Goal: Task Accomplishment & Management: Use online tool/utility

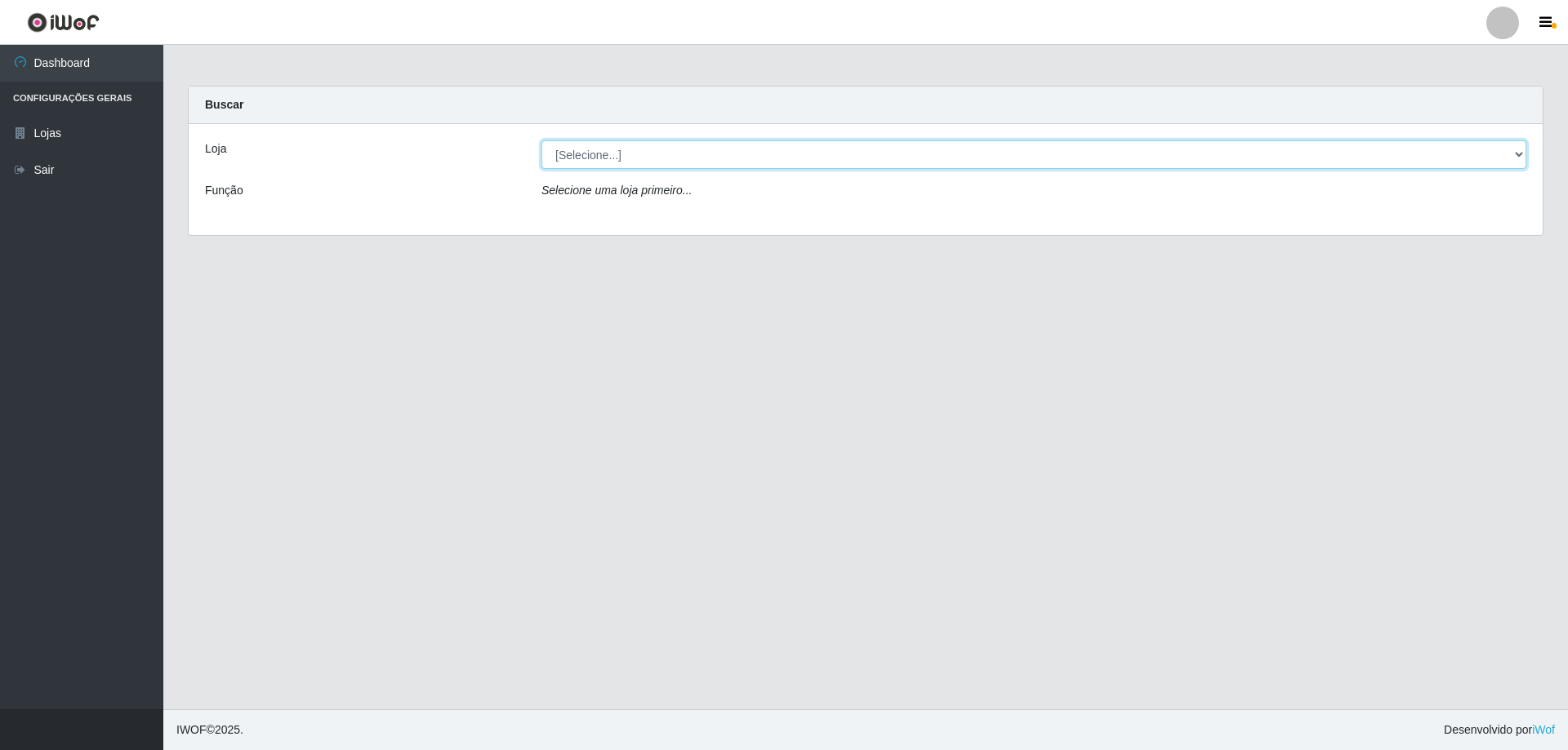
click at [633, 160] on select "[Selecione...] Atacado Vem - [STREET_ADDRESS]" at bounding box center [1033, 154] width 985 height 29
select select "461"
click at [541, 140] on select "[Selecione...] Atacado Vem - [STREET_ADDRESS]" at bounding box center [1033, 154] width 985 height 29
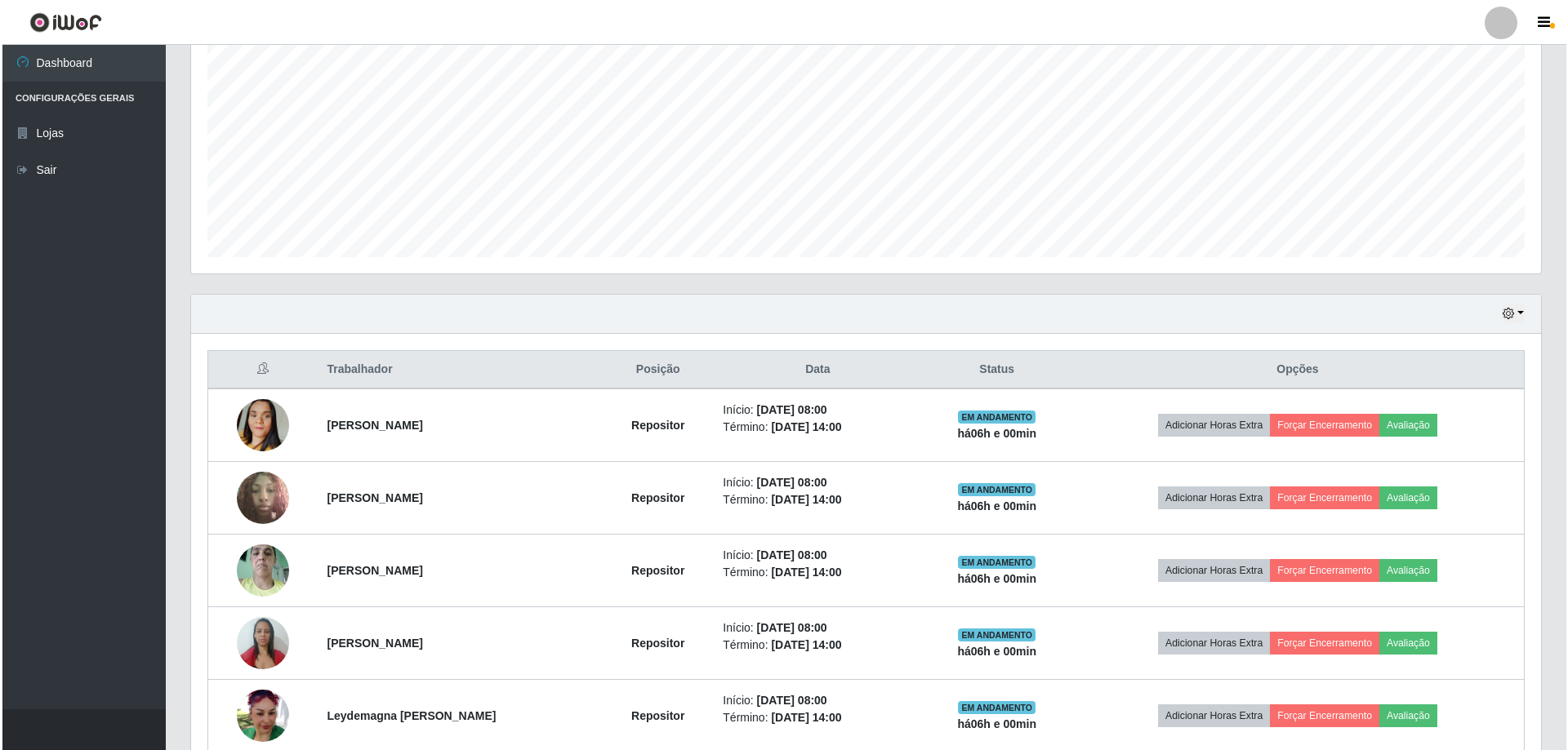
scroll to position [406, 0]
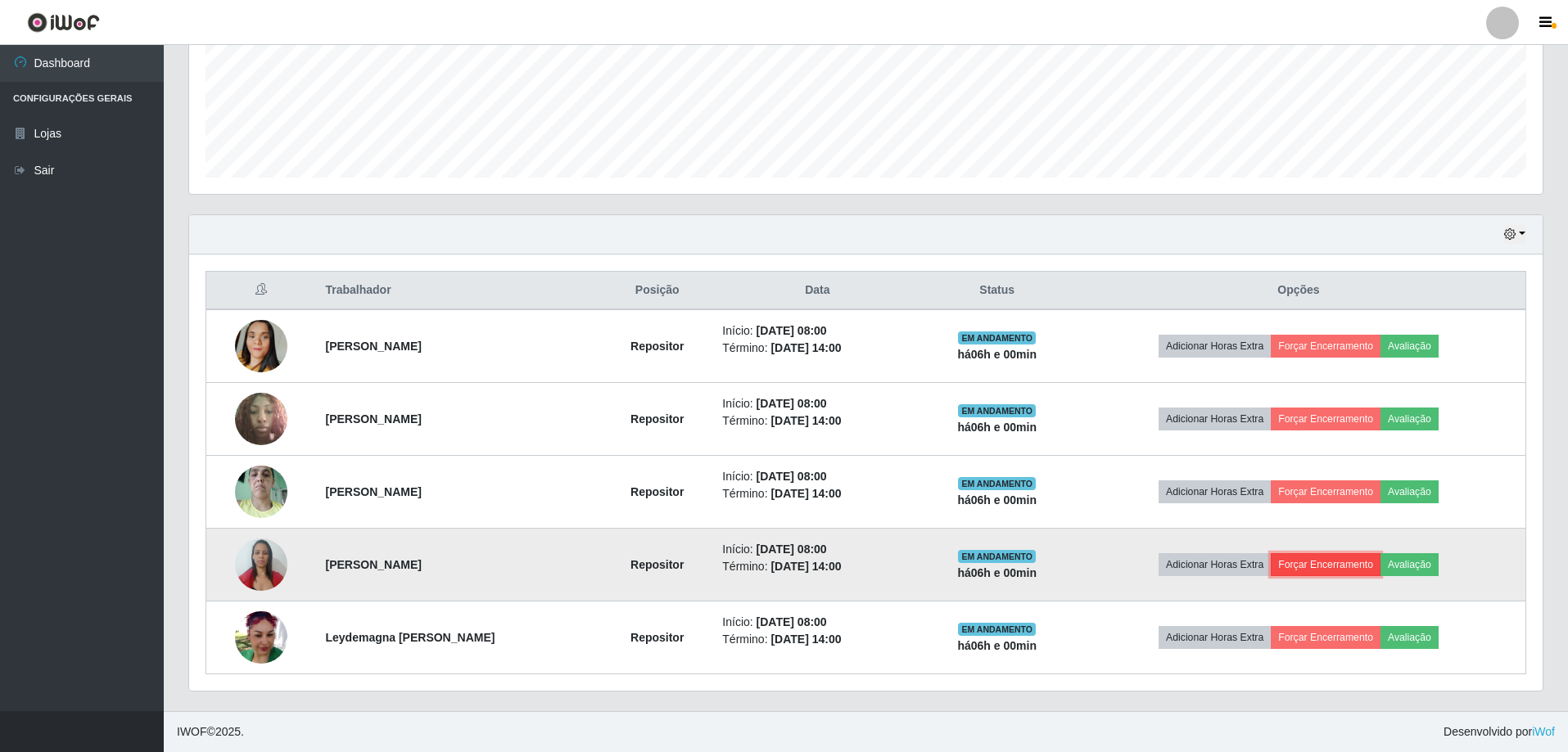
click at [1363, 563] on button "Forçar Encerramento" at bounding box center [1325, 565] width 109 height 23
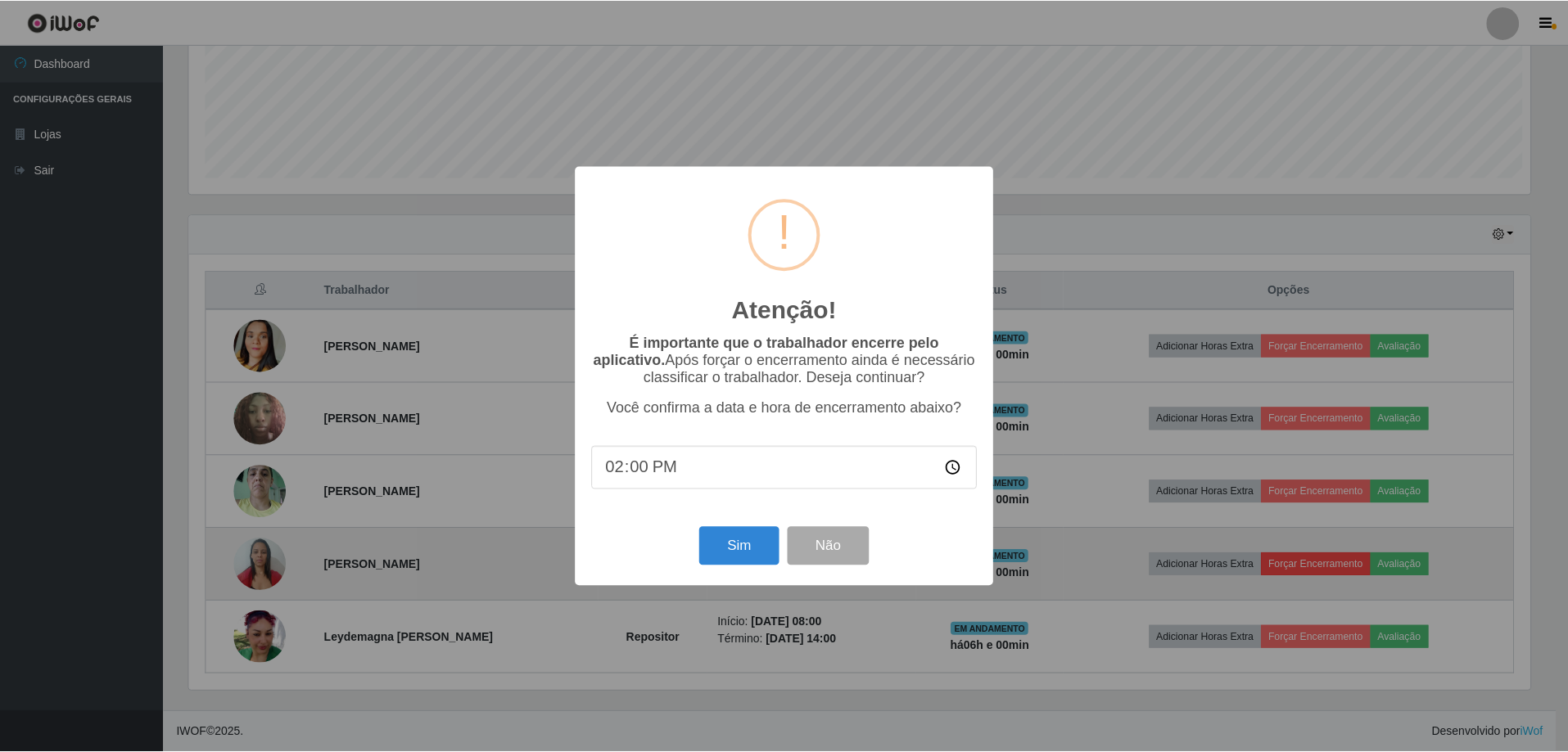
scroll to position [339, 1346]
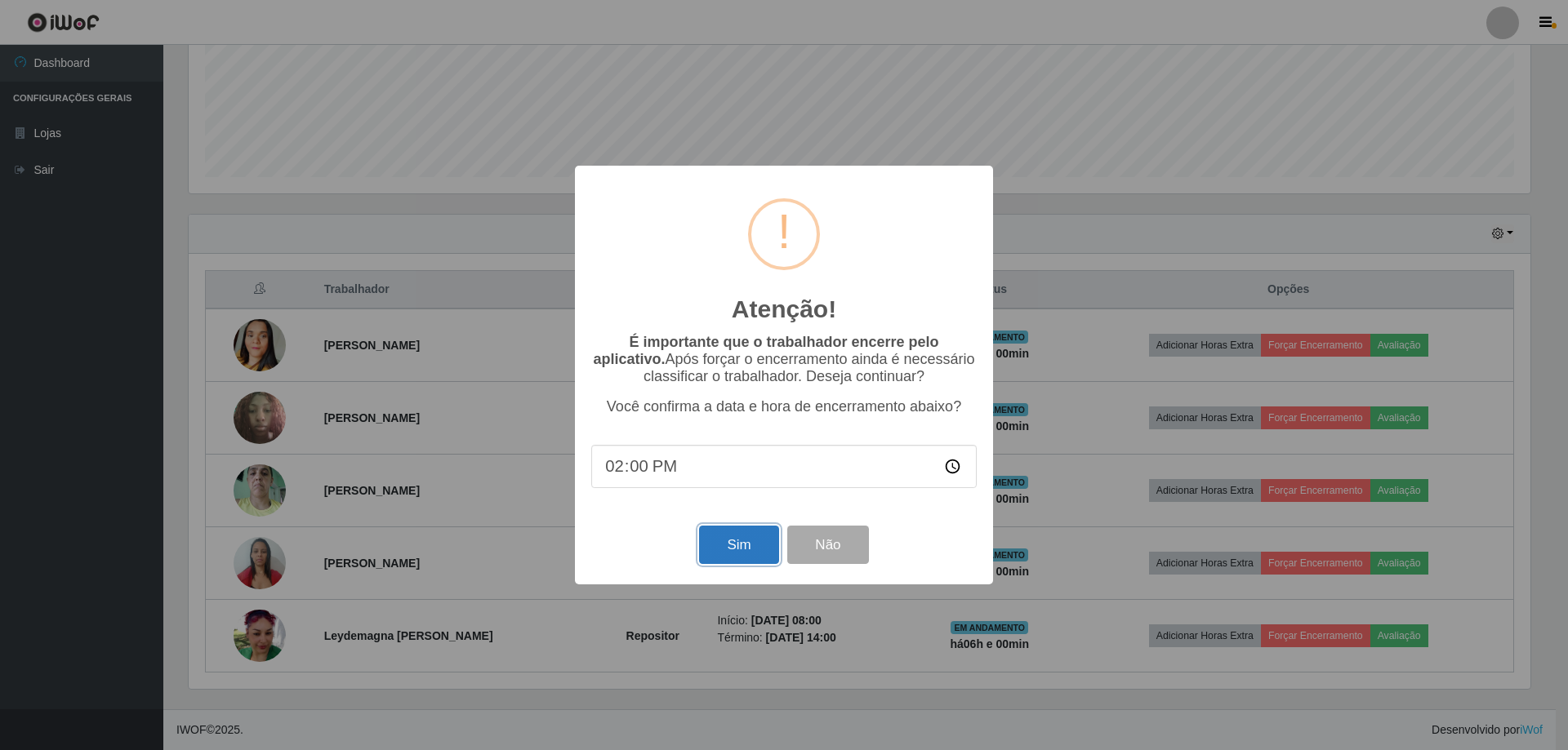
click at [757, 544] on button "Sim" at bounding box center [738, 545] width 79 height 38
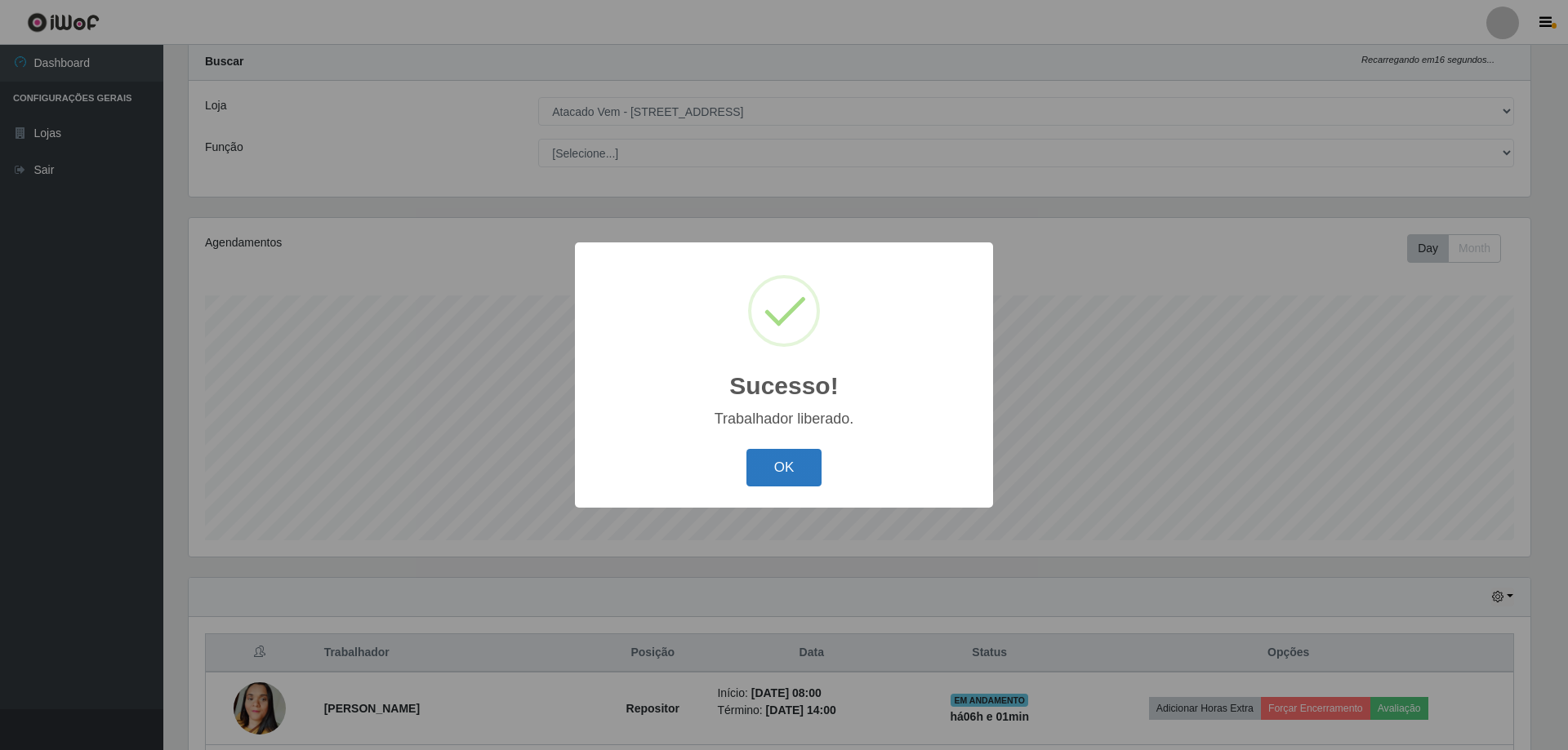
click at [760, 469] on button "OK" at bounding box center [784, 468] width 76 height 38
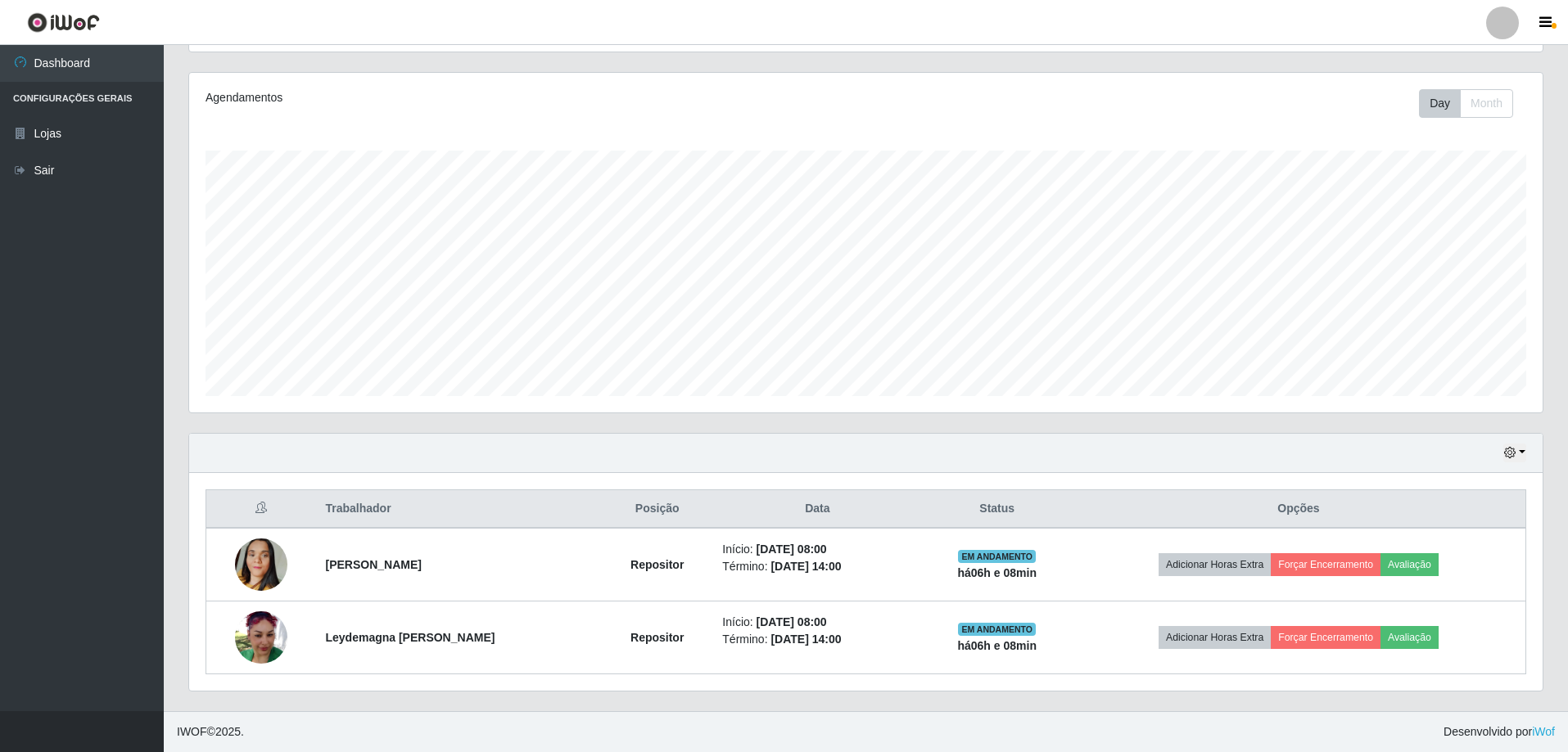
scroll to position [116, 0]
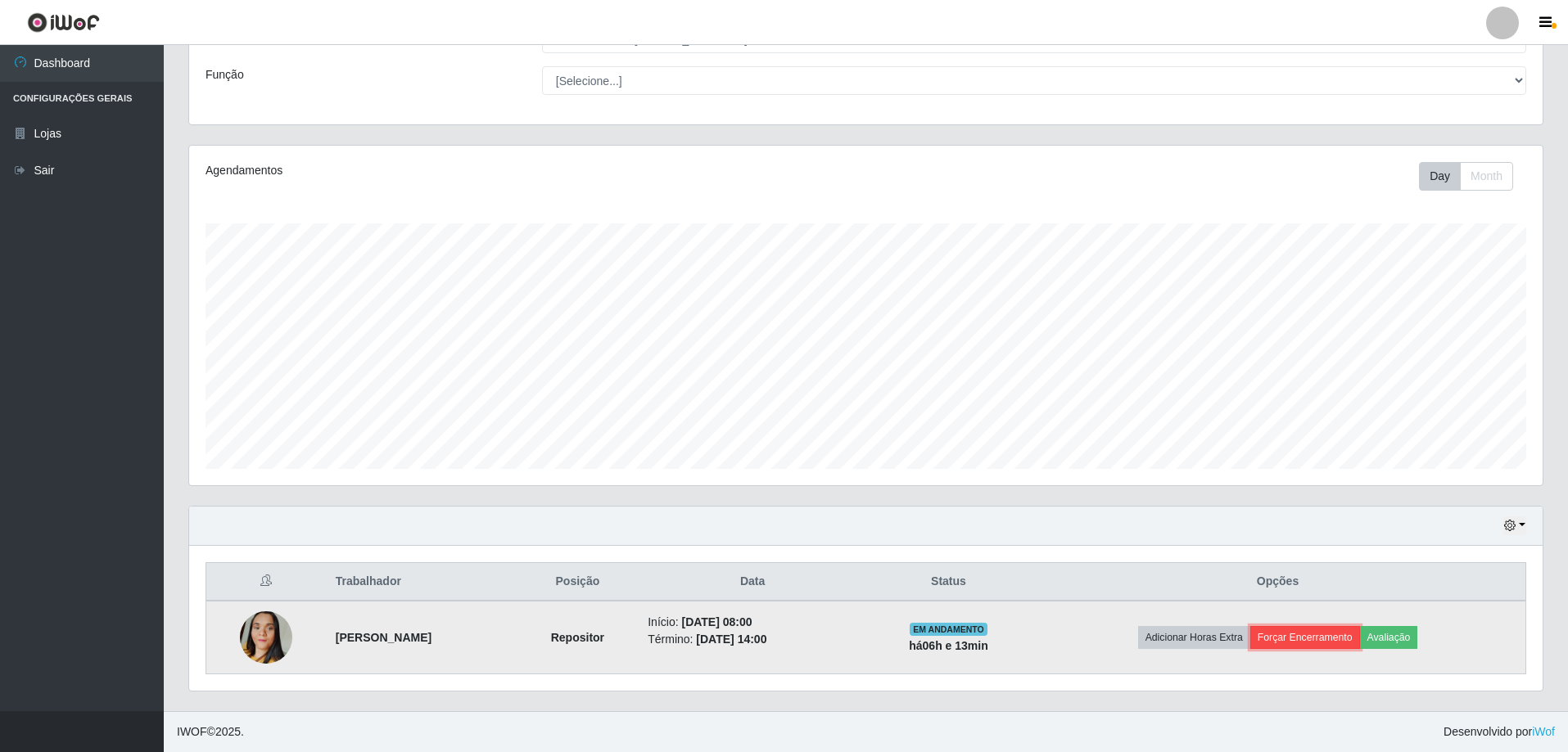
click at [1327, 637] on button "Forçar Encerramento" at bounding box center [1305, 637] width 109 height 23
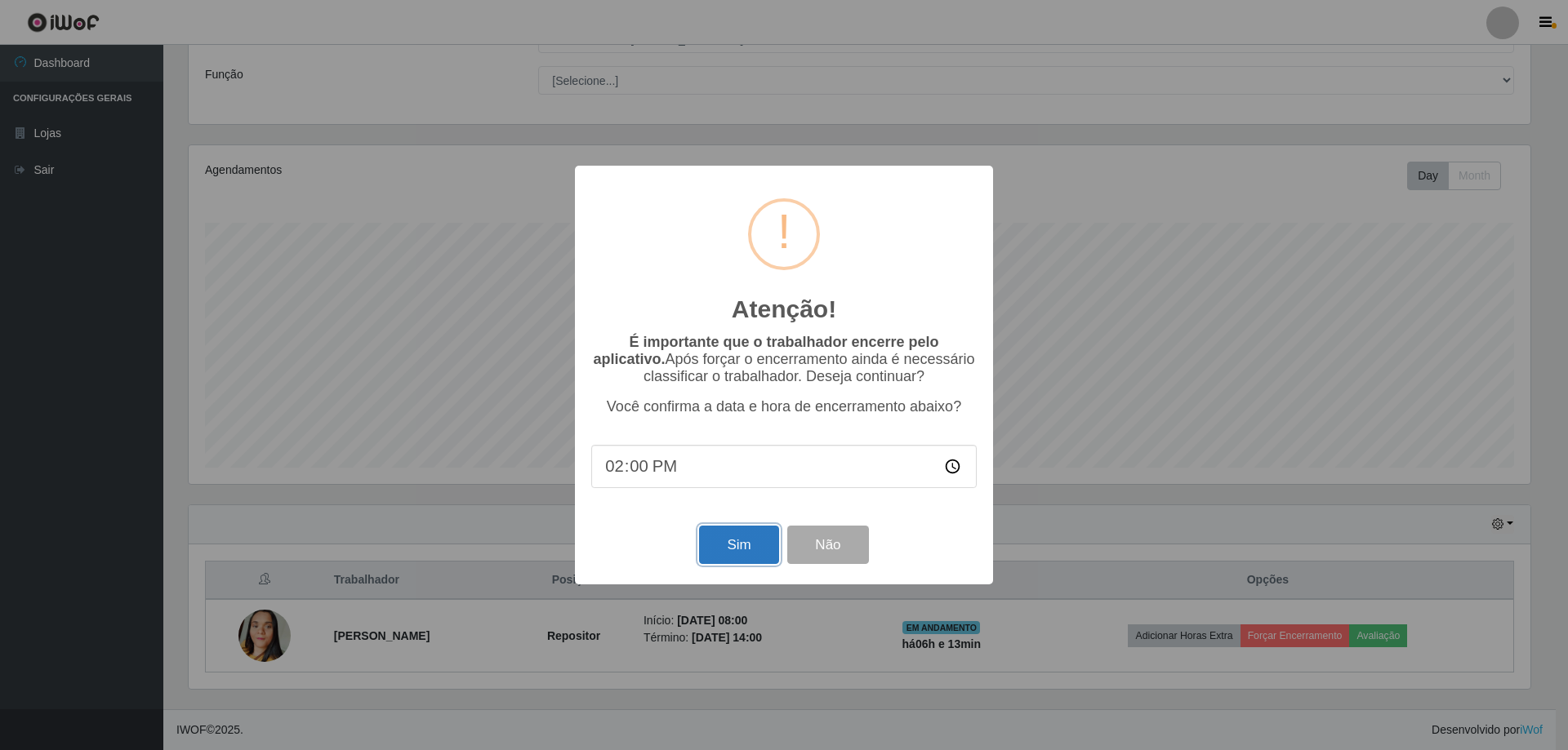
click at [745, 552] on button "Sim" at bounding box center [738, 545] width 79 height 38
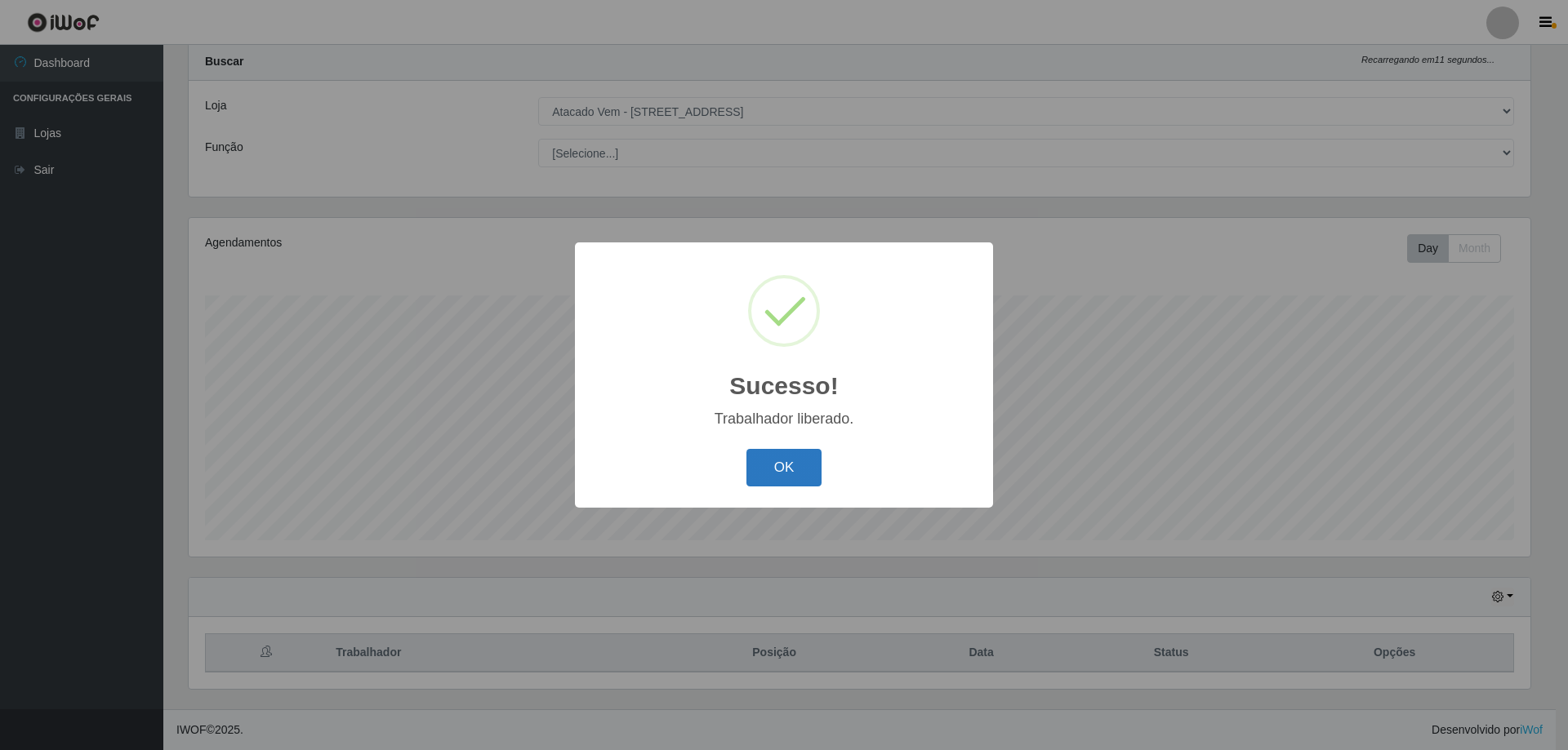
click at [767, 477] on button "OK" at bounding box center [784, 468] width 76 height 38
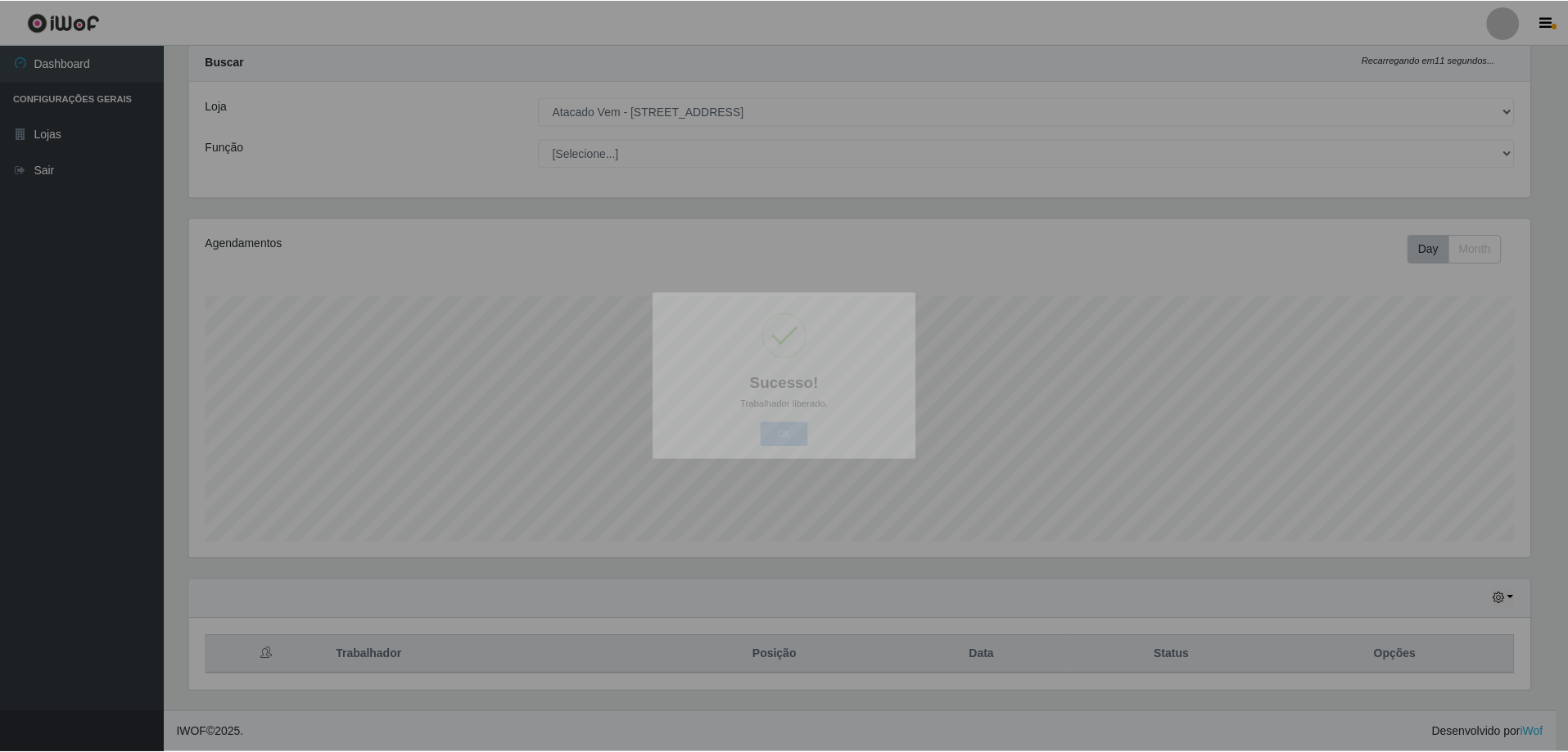
scroll to position [339, 1354]
